Goal: Find specific page/section: Find specific page/section

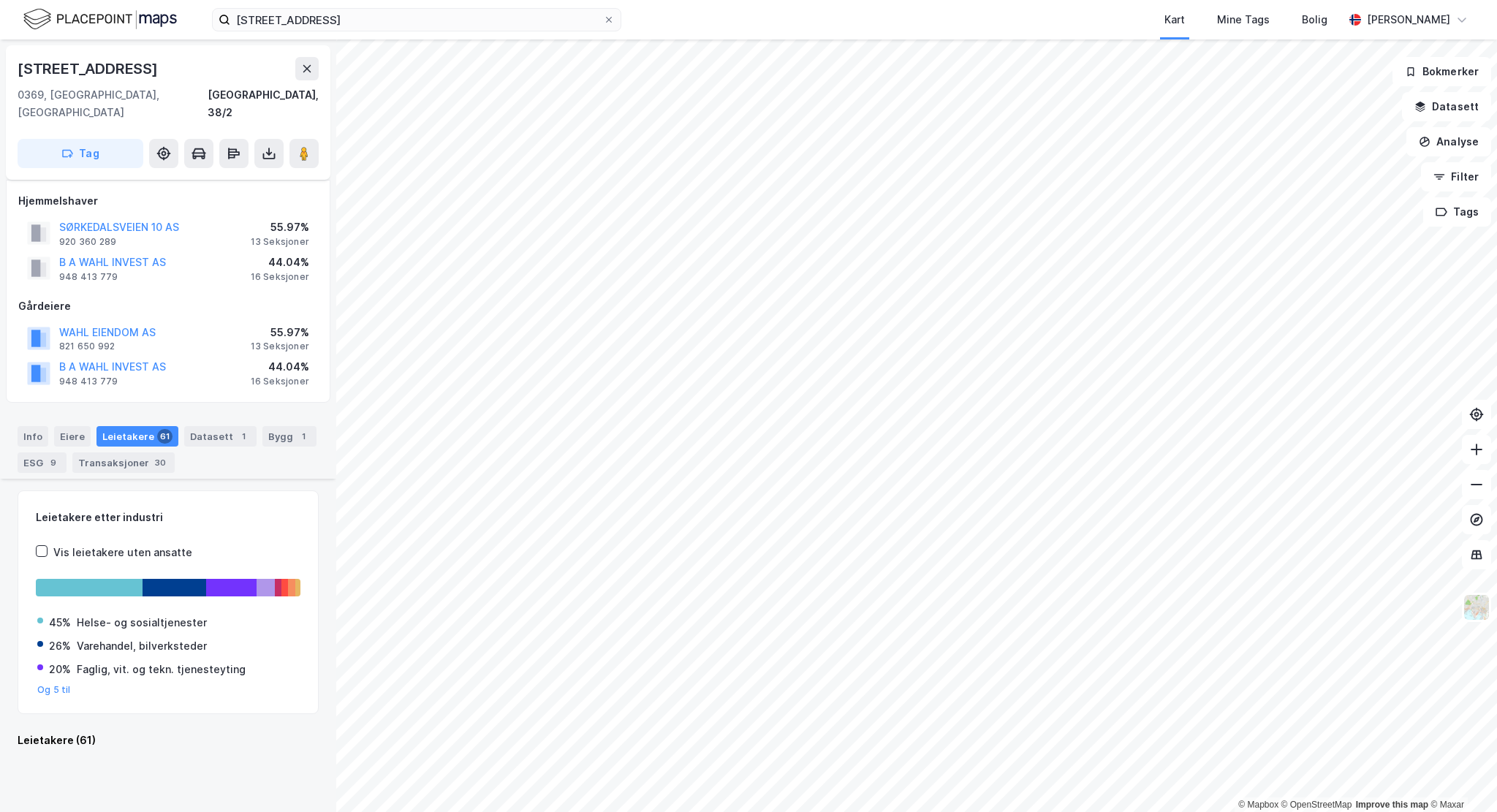
scroll to position [4901, 0]
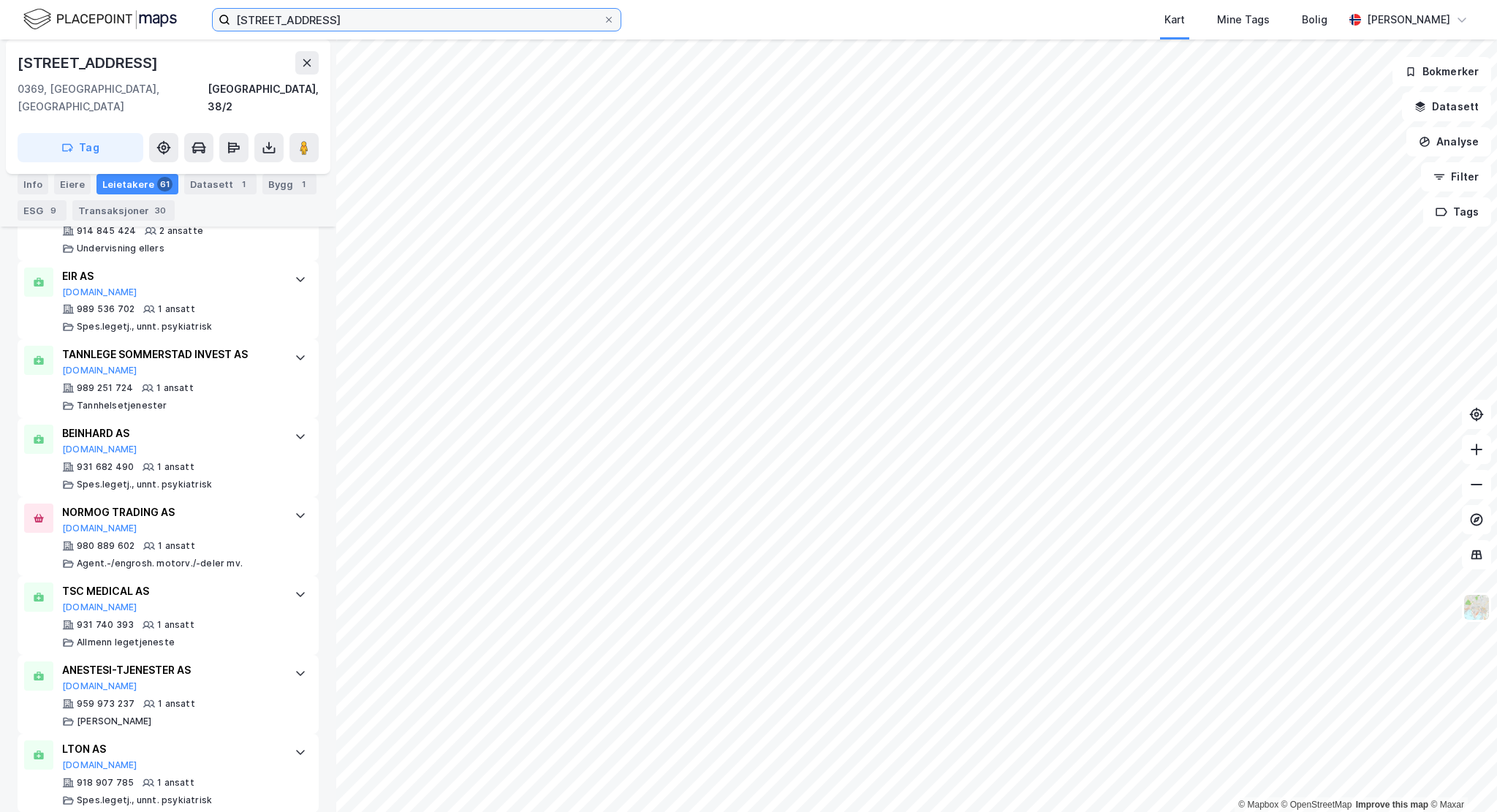
click at [466, 16] on input "[STREET_ADDRESS]" at bounding box center [417, 19] width 373 height 22
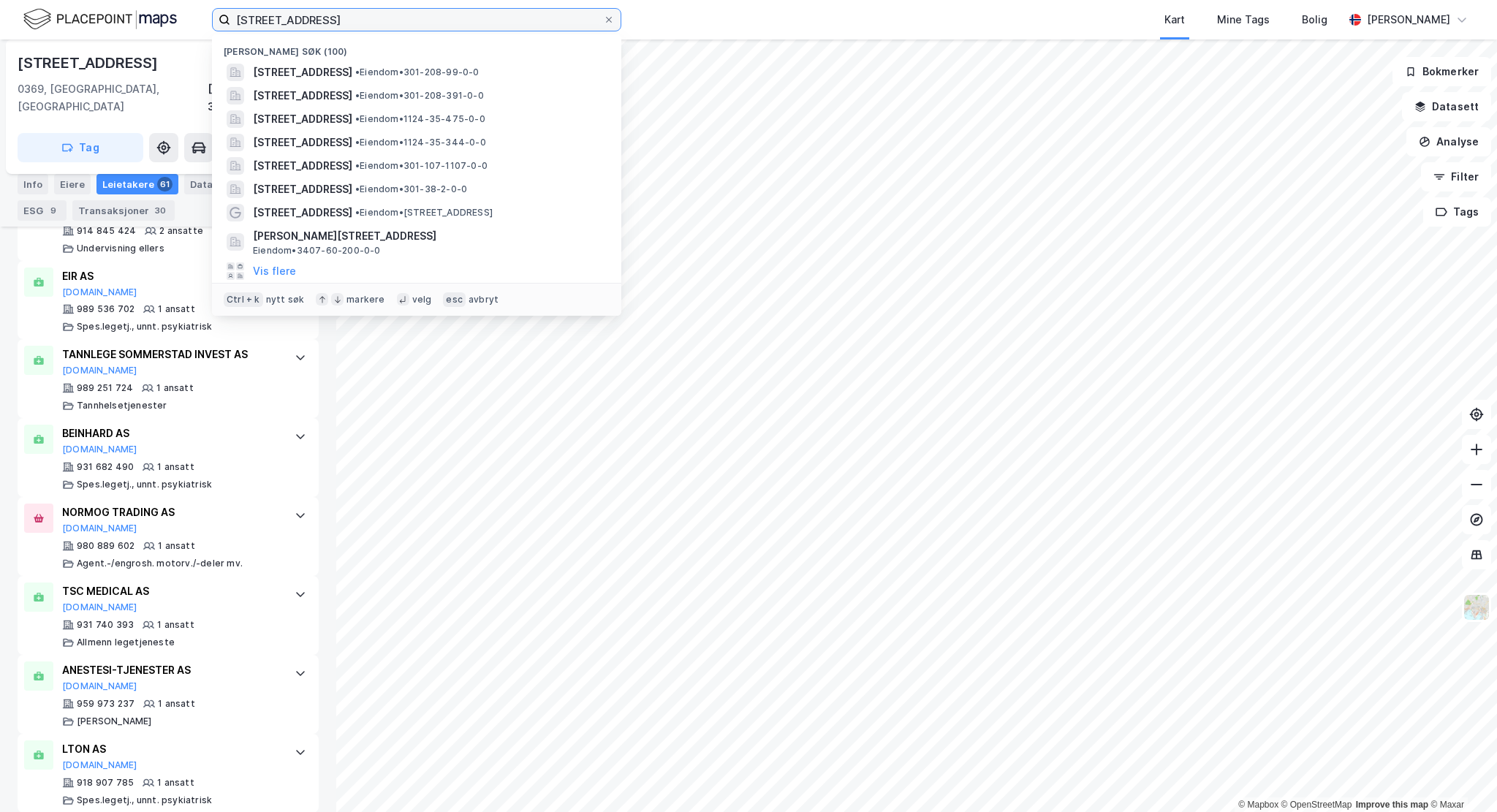
click at [466, 16] on input "[STREET_ADDRESS]" at bounding box center [417, 19] width 373 height 22
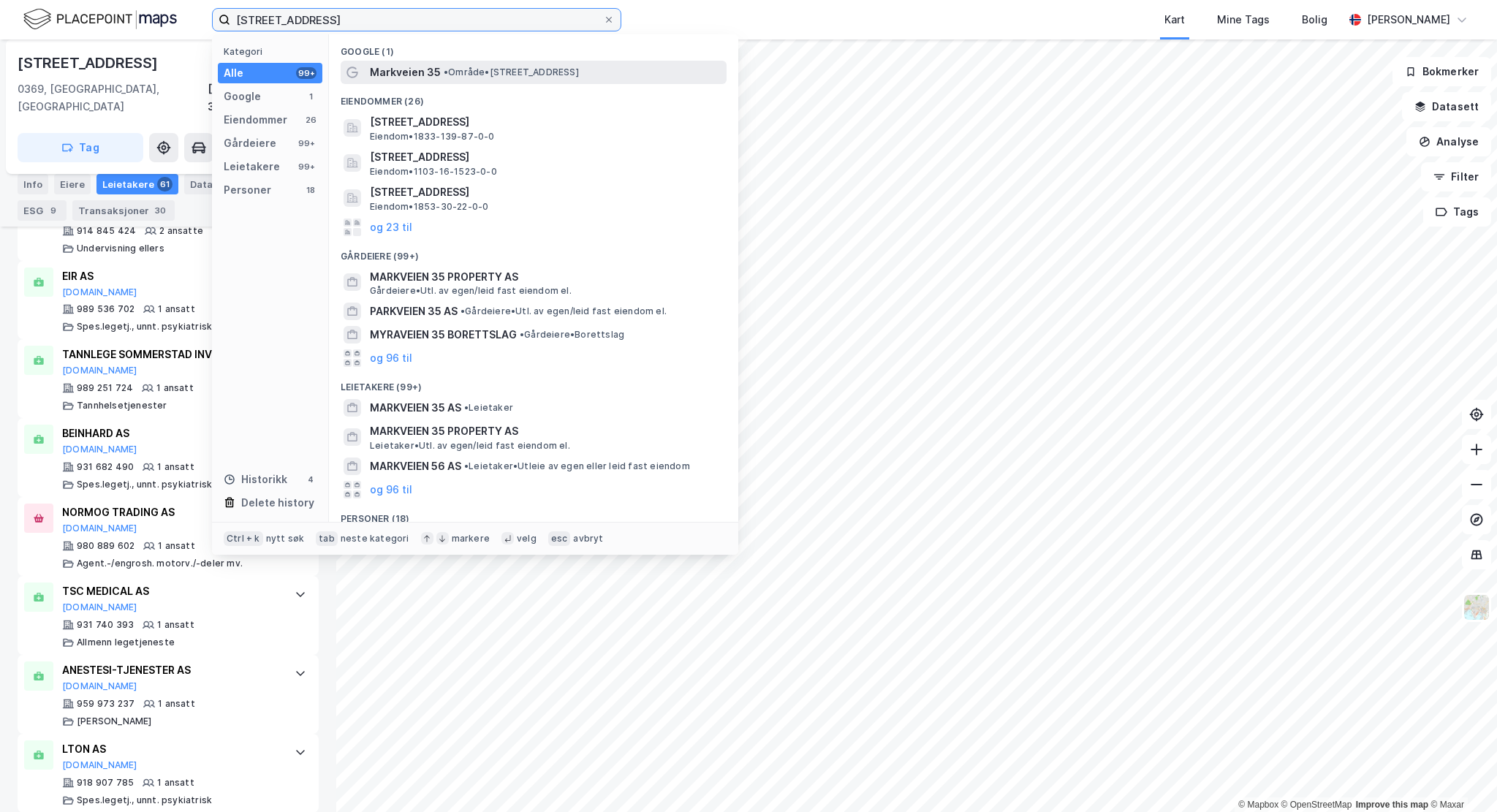
type input "[STREET_ADDRESS]"
click at [429, 74] on span "Markveien 35" at bounding box center [406, 72] width 71 height 18
